Goal: Information Seeking & Learning: Learn about a topic

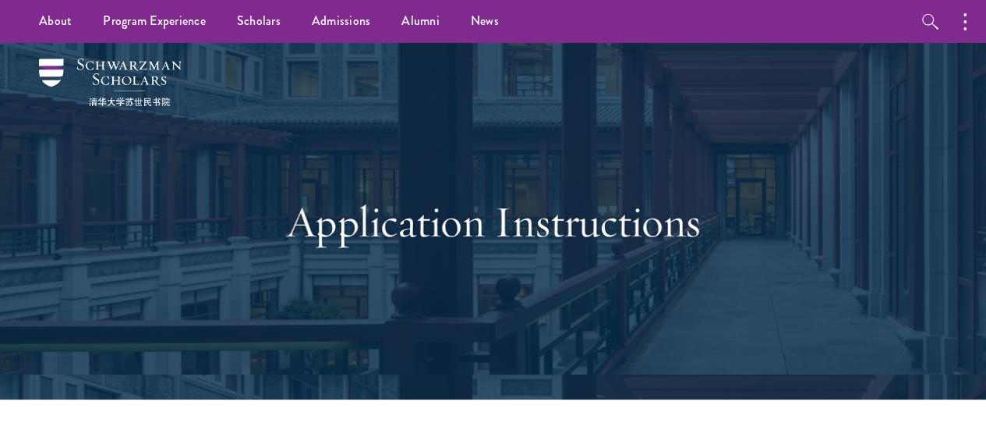
drag, startPoint x: 993, startPoint y: 34, endPoint x: 988, endPoint y: -24, distance: 58.0
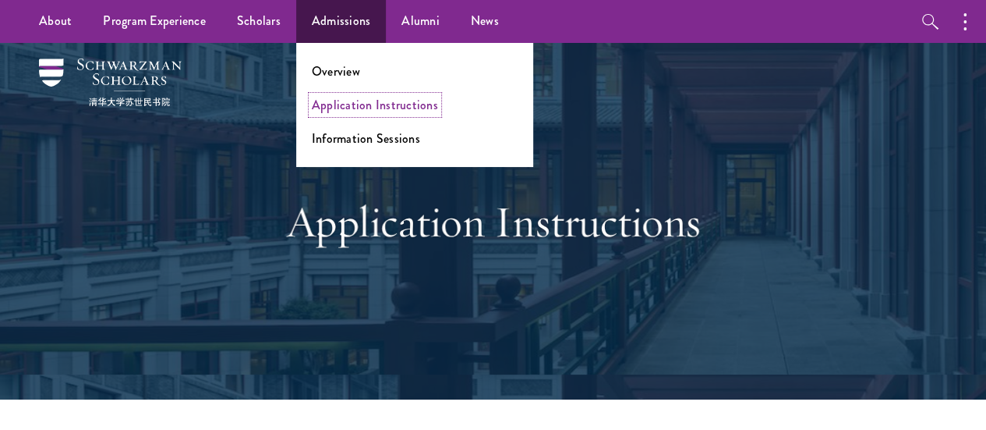
click at [376, 104] on link "Application Instructions" at bounding box center [375, 105] width 126 height 18
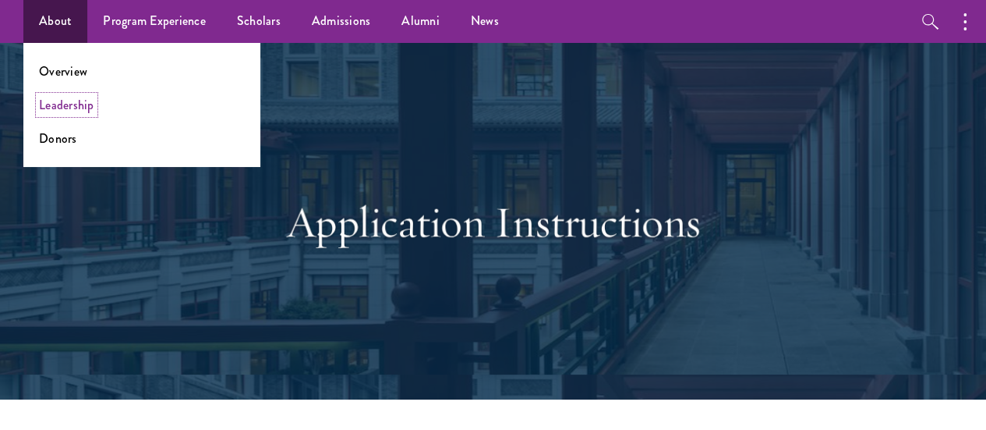
click at [65, 102] on link "Leadership" at bounding box center [66, 105] width 55 height 18
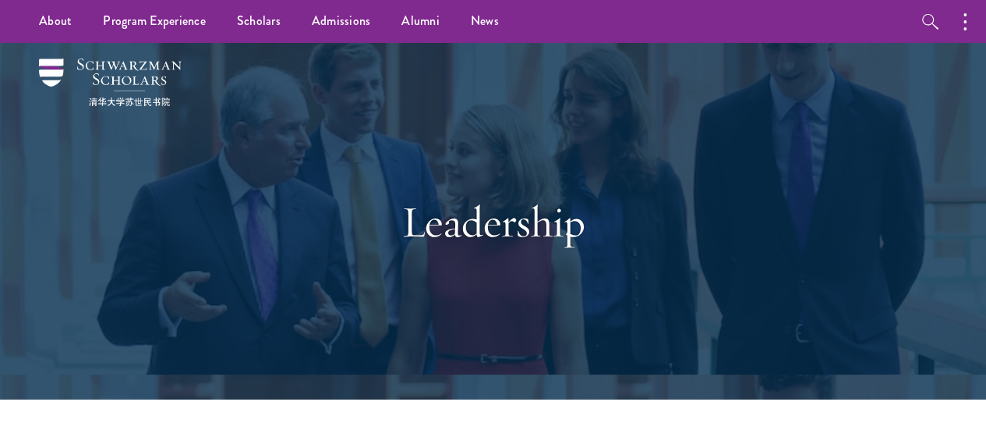
click at [956, 74] on div at bounding box center [493, 221] width 986 height 356
click at [934, 12] on icon "button" at bounding box center [931, 21] width 19 height 19
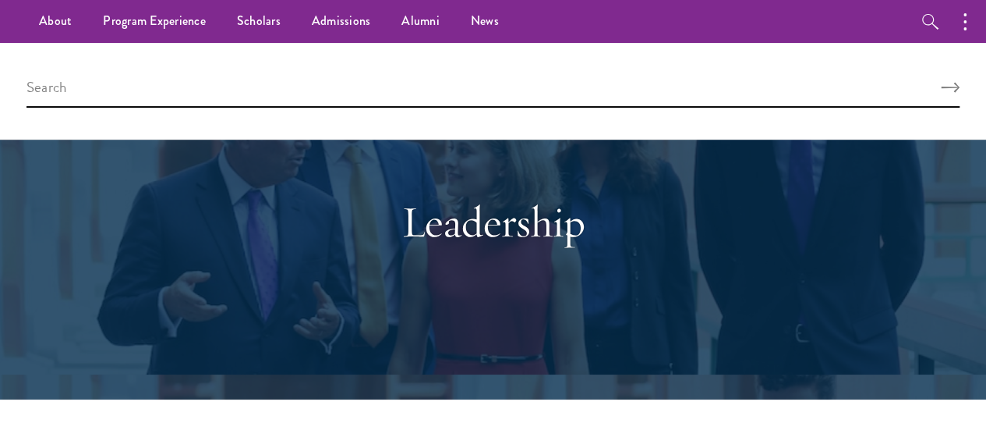
click at [633, 108] on div at bounding box center [493, 91] width 986 height 97
click at [883, 82] on input "search" at bounding box center [493, 91] width 933 height 34
click at [949, 91] on use "Search" at bounding box center [958, 88] width 19 height 10
click at [926, 14] on icon "button" at bounding box center [930, 22] width 16 height 16
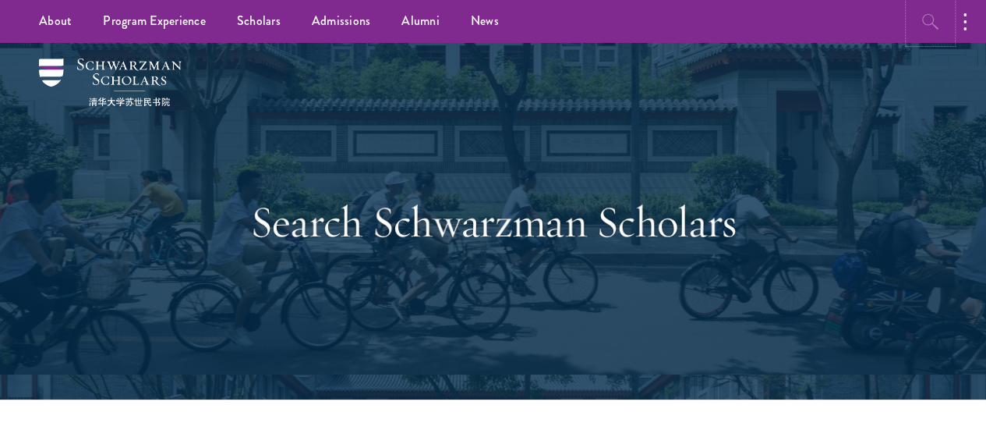
click at [924, 23] on icon "button" at bounding box center [930, 22] width 16 height 16
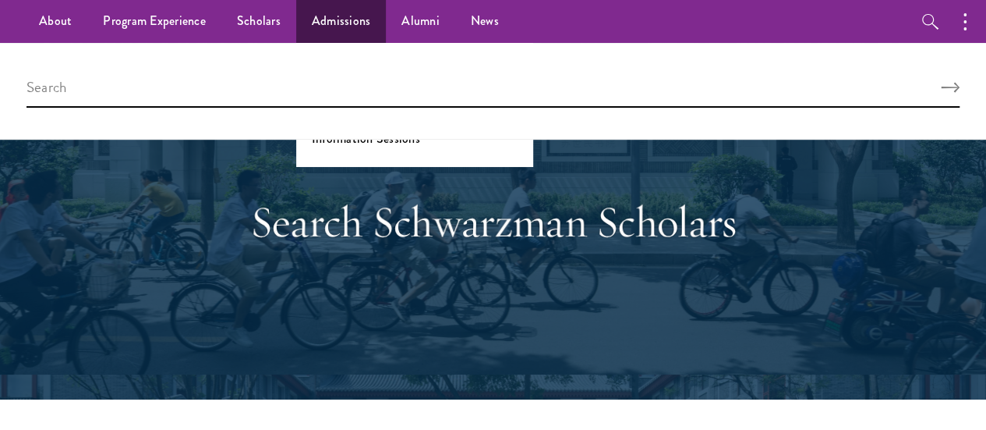
click at [328, 67] on link "Overview" at bounding box center [336, 71] width 48 height 18
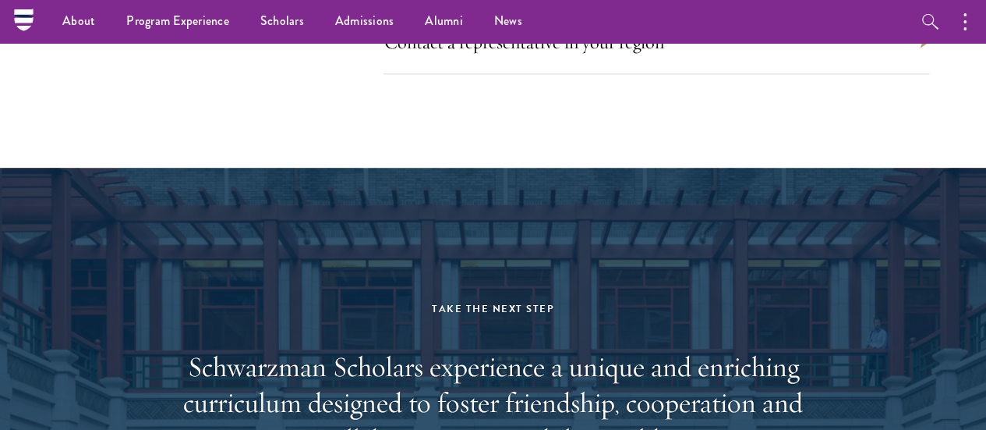
scroll to position [6922, 0]
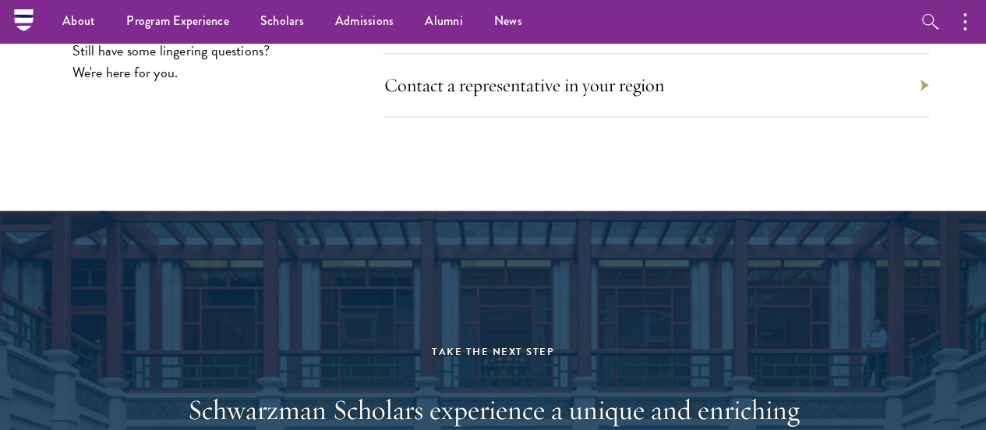
click at [866, 54] on div "Find answers to frequently asked questions" at bounding box center [657, 22] width 546 height 63
click at [685, 34] on link "Find answers to frequently asked questions" at bounding box center [544, 21] width 306 height 23
